Goal: Complete application form

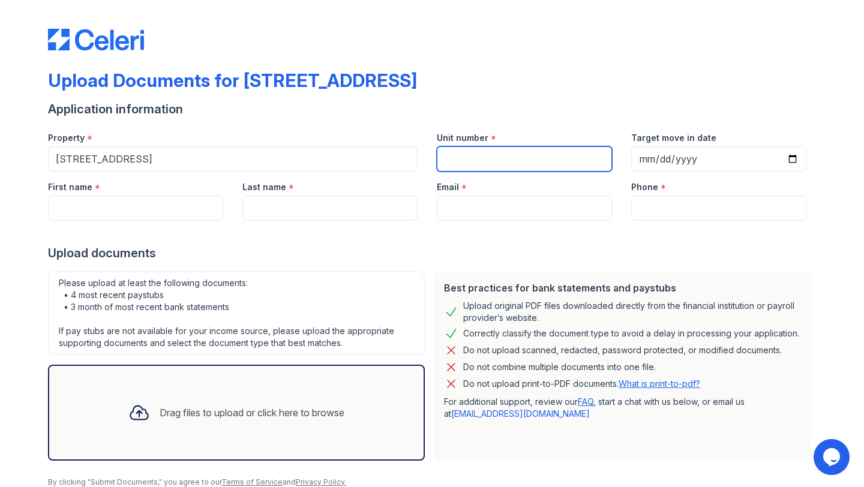
click at [474, 166] on input "Unit number" at bounding box center [524, 158] width 175 height 25
type input "8S"
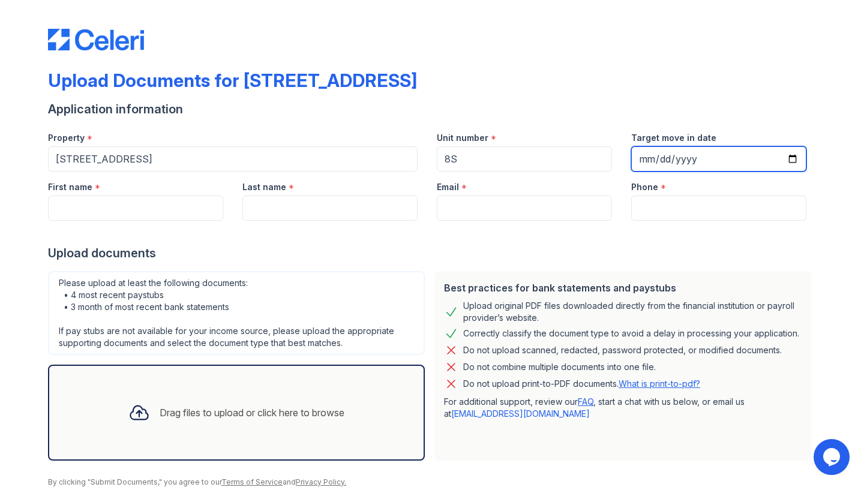
click at [644, 153] on input "Target move in date" at bounding box center [718, 158] width 175 height 25
click at [646, 154] on input "Target move in date" at bounding box center [718, 158] width 175 height 25
type input "[DATE]"
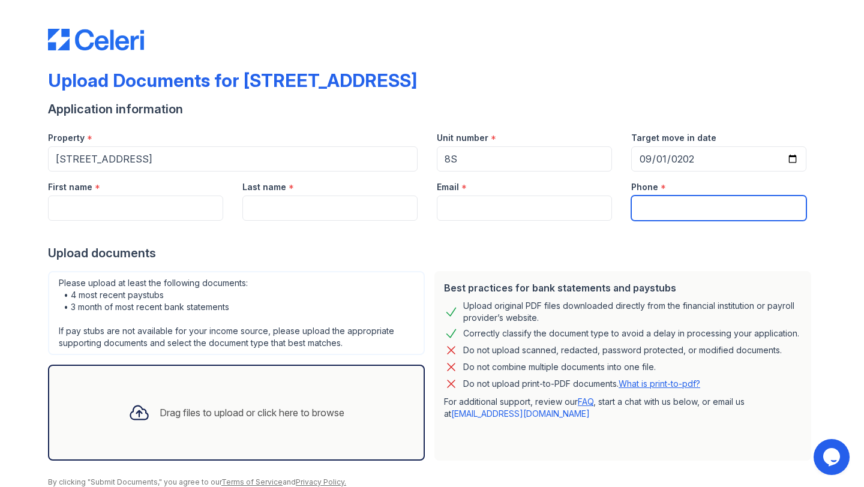
click at [655, 203] on input "Phone" at bounding box center [718, 208] width 175 height 25
type input "3129295138"
type input "[PERSON_NAME]"
type input "[PERSON_NAME][EMAIL_ADDRESS][DOMAIN_NAME]"
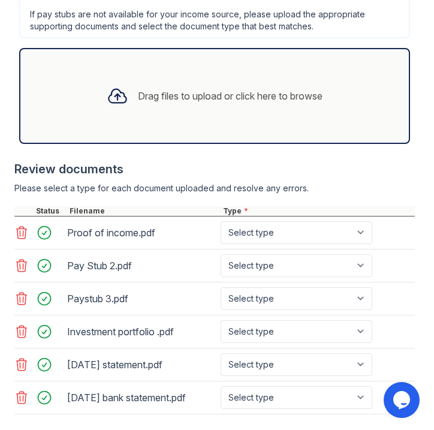
scroll to position [797, 0]
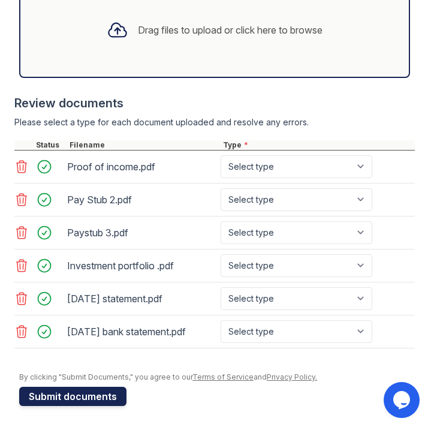
click at [75, 395] on button "Submit documents" at bounding box center [72, 396] width 107 height 19
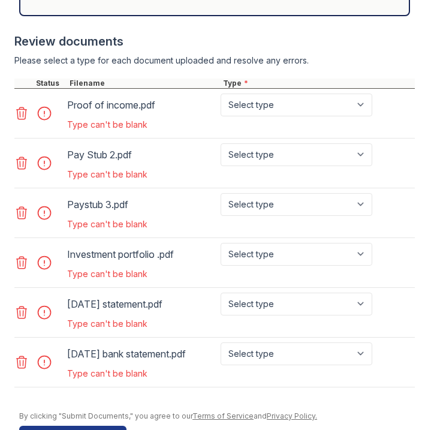
scroll to position [924, 0]
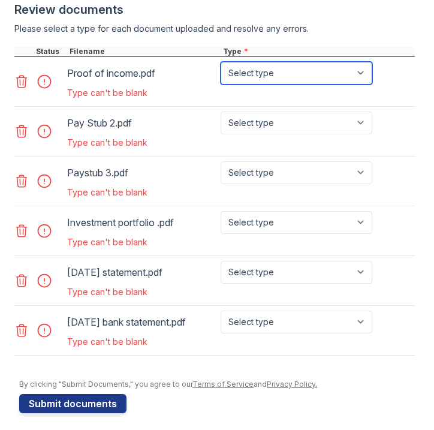
click at [339, 74] on select "Select type Paystub Bank Statement Offer Letter Tax Documents Benefit Award Let…" at bounding box center [297, 73] width 152 height 23
select select "paystub"
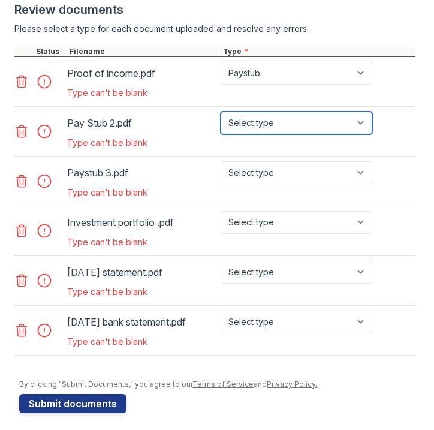
click at [350, 124] on select "Select type Paystub Bank Statement Offer Letter Tax Documents Benefit Award Let…" at bounding box center [297, 123] width 152 height 23
select select "paystub"
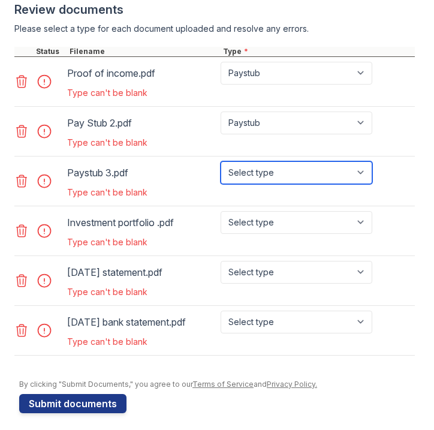
click at [340, 177] on select "Select type Paystub Bank Statement Offer Letter Tax Documents Benefit Award Let…" at bounding box center [297, 172] width 152 height 23
select select "paystub"
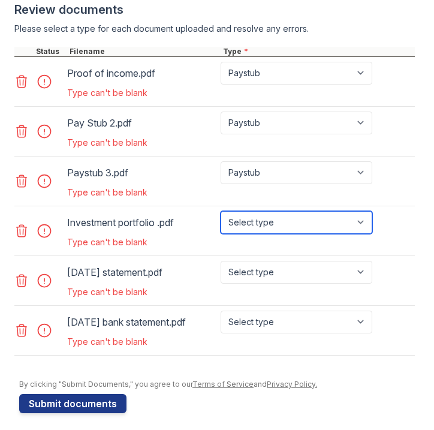
click at [332, 217] on select "Select type Paystub Bank Statement Offer Letter Tax Documents Benefit Award Let…" at bounding box center [297, 222] width 152 height 23
select select "investment_account_statement"
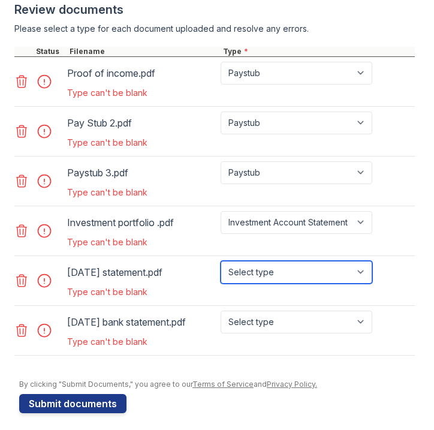
click at [329, 271] on select "Select type Paystub Bank Statement Offer Letter Tax Documents Benefit Award Let…" at bounding box center [297, 272] width 152 height 23
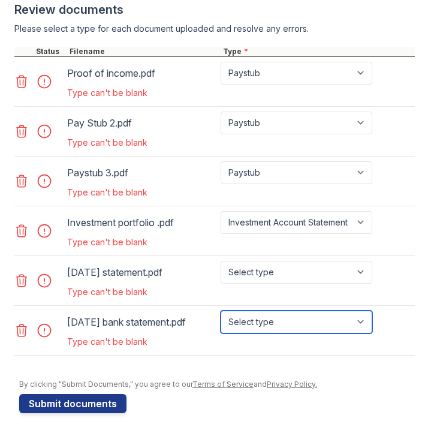
click at [360, 323] on select "Select type Paystub Bank Statement Offer Letter Tax Documents Benefit Award Let…" at bounding box center [297, 322] width 152 height 23
select select "bank_statement"
click at [25, 281] on icon at bounding box center [22, 281] width 10 height 12
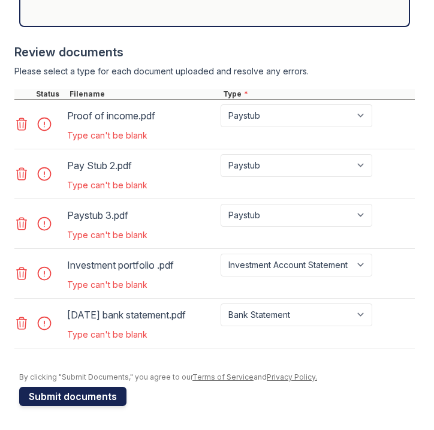
click at [83, 399] on button "Submit documents" at bounding box center [72, 396] width 107 height 19
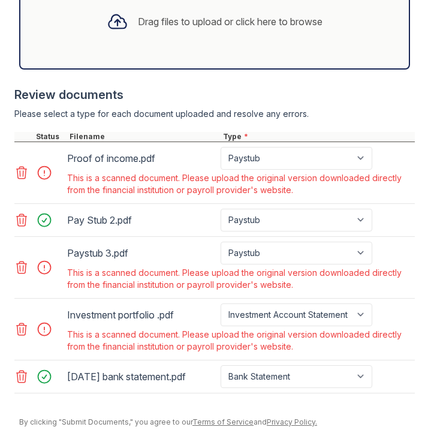
scroll to position [841, 0]
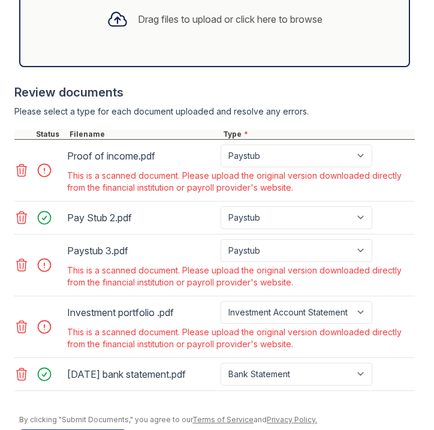
click at [22, 172] on icon at bounding box center [21, 170] width 14 height 14
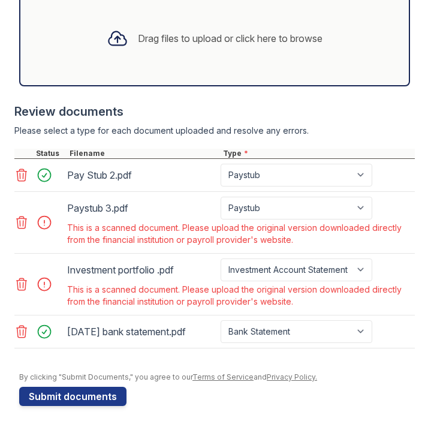
scroll to position [822, 0]
click at [22, 222] on icon at bounding box center [21, 222] width 14 height 14
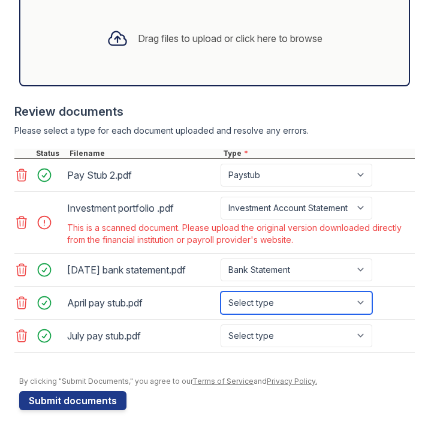
click at [362, 304] on select "Select type Paystub Bank Statement Offer Letter Tax Documents Benefit Award Let…" at bounding box center [297, 303] width 152 height 23
select select "paystub"
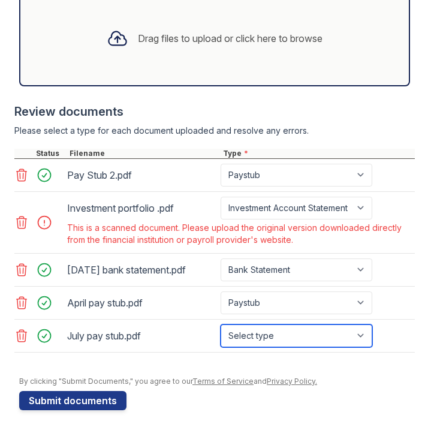
click at [362, 336] on select "Select type Paystub Bank Statement Offer Letter Tax Documents Benefit Award Let…" at bounding box center [297, 336] width 152 height 23
select select "paystub"
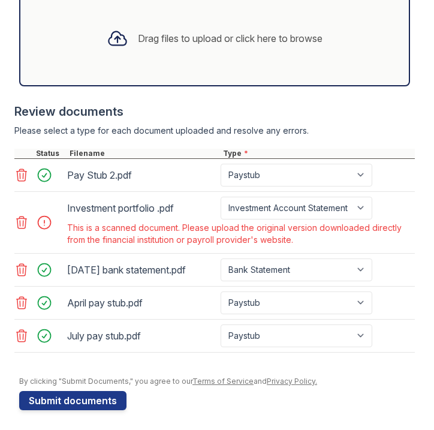
click at [23, 221] on icon at bounding box center [22, 223] width 10 height 12
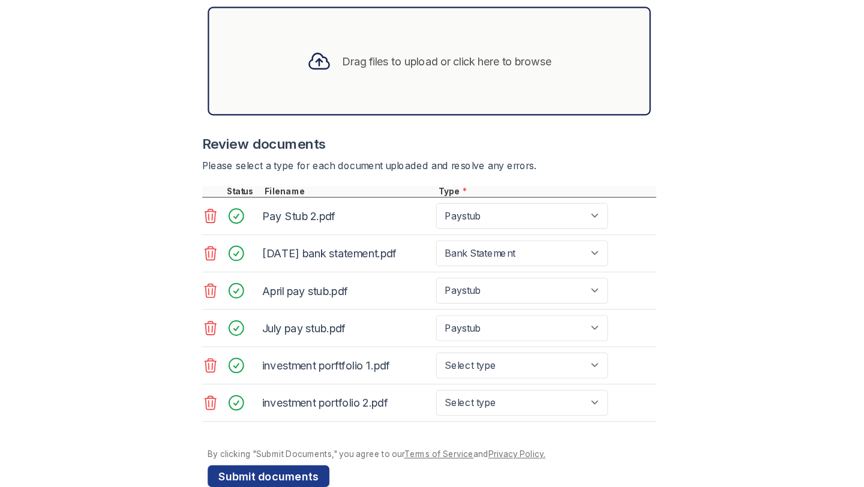
scroll to position [830, 0]
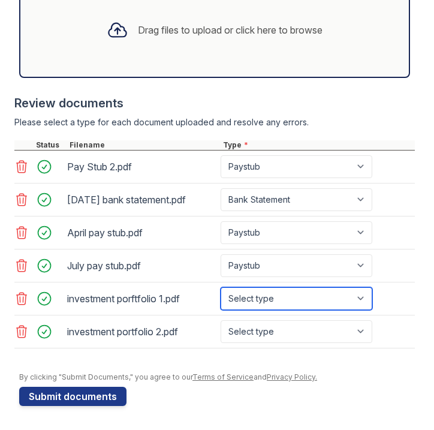
click at [275, 304] on select "Select type Paystub Bank Statement Offer Letter Tax Documents Benefit Award Let…" at bounding box center [297, 298] width 152 height 23
select select "investment_account_statement"
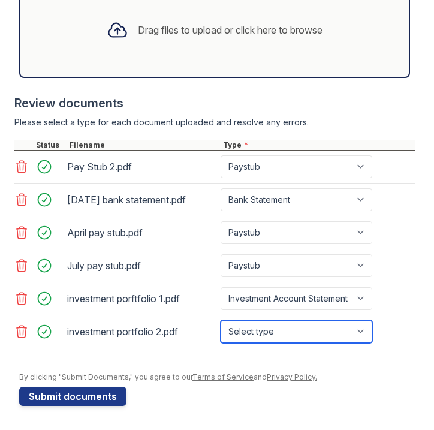
click at [284, 332] on select "Select type Paystub Bank Statement Offer Letter Tax Documents Benefit Award Let…" at bounding box center [297, 331] width 152 height 23
select select "investment_account_statement"
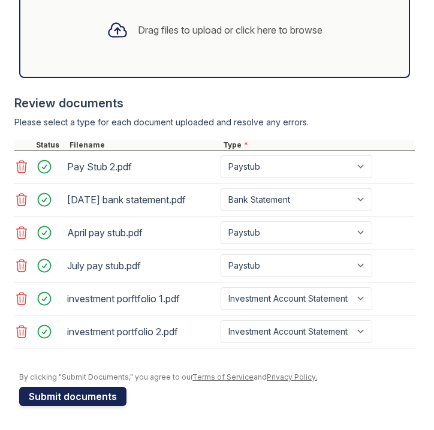
click at [58, 400] on button "Submit documents" at bounding box center [72, 396] width 107 height 19
